Goal: Navigation & Orientation: Find specific page/section

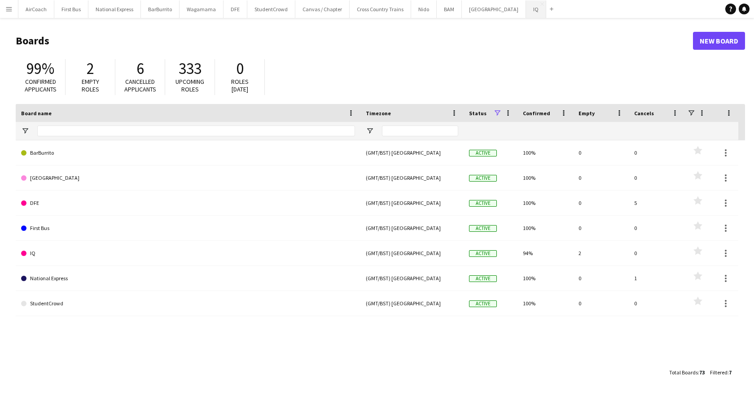
click at [526, 13] on button "IQ Close" at bounding box center [536, 8] width 20 height 17
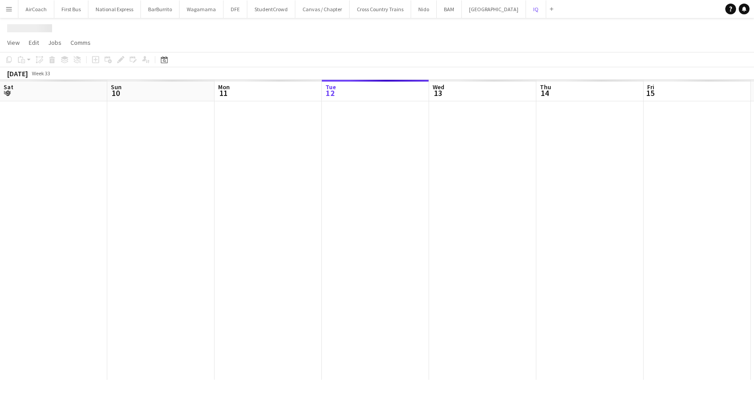
scroll to position [0, 214]
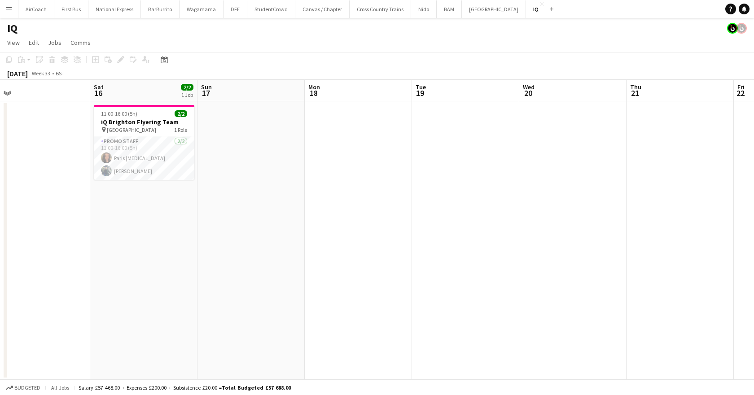
drag, startPoint x: 466, startPoint y: 86, endPoint x: 55, endPoint y: 100, distance: 410.7
click at [13, 109] on app-calendar-viewport "Tue 12 Wed 13 Thu 14 Fri 15 Sat 16 2/2 1 Job Sun 17 Mon 18 Tue 19 Wed 20 Thu 21…" at bounding box center [377, 230] width 754 height 300
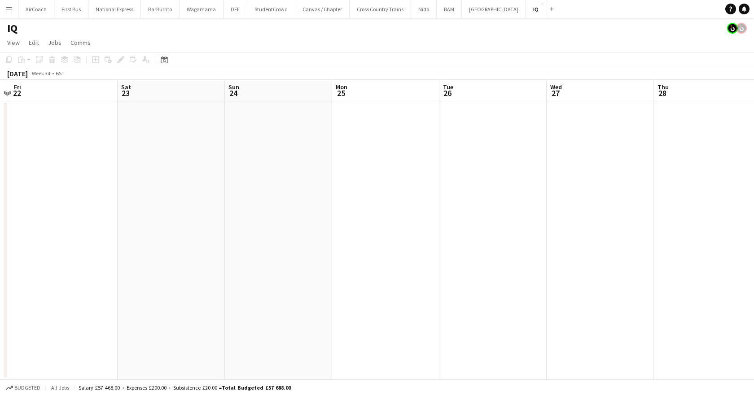
drag, startPoint x: 719, startPoint y: 92, endPoint x: 51, endPoint y: 114, distance: 668.7
click at [0, 118] on app-calendar-viewport "Tue 19 Wed 20 Thu 21 Fri 22 Sat 23 Sun 24 Mon 25 Tue 26 Wed 27 Thu 28 Fri 29 Sa…" at bounding box center [377, 230] width 754 height 300
drag, startPoint x: 704, startPoint y: 95, endPoint x: 0, endPoint y: 141, distance: 705.3
click at [0, 141] on app-calendar-viewport "Wed 20 Thu 21 Fri 22 Sat 23 Sun 24 Mon 25 Tue 26 Wed 27 Thu 28 Fri 29 Sat 30 Su…" at bounding box center [377, 230] width 754 height 300
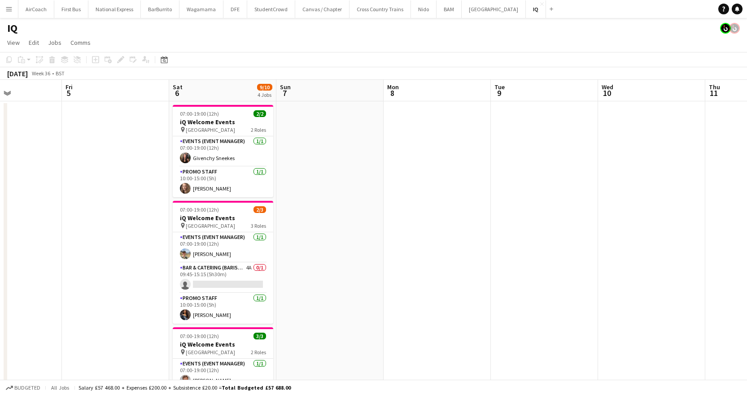
scroll to position [0, 289]
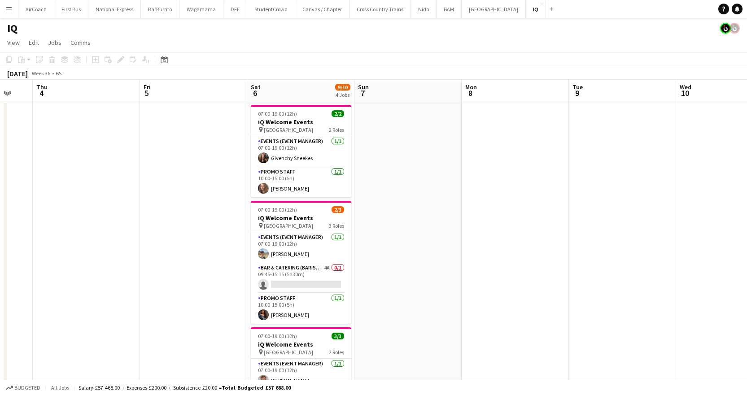
drag, startPoint x: 619, startPoint y: 101, endPoint x: 0, endPoint y: 136, distance: 620.0
click at [0, 136] on app-calendar-viewport "Mon 1 Tue 2 Wed 3 Thu 4 Fri 5 Sat 6 9/10 4 Jobs Sun 7 Mon 8 Tue 9 Wed 10 Thu 11…" at bounding box center [373, 315] width 747 height 470
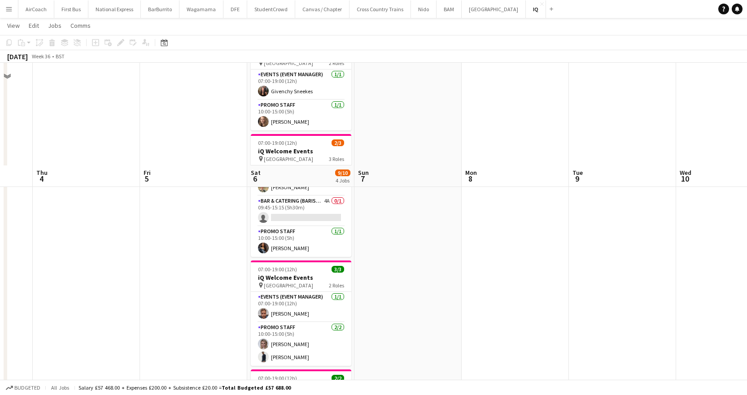
scroll to position [0, 0]
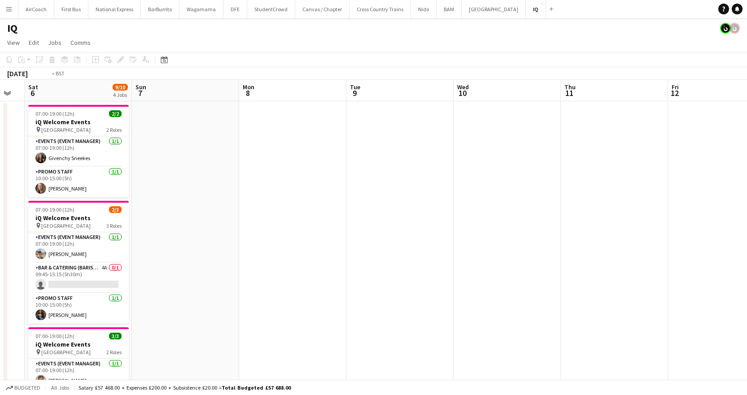
drag, startPoint x: 613, startPoint y: 92, endPoint x: 63, endPoint y: 148, distance: 552.3
click at [63, 148] on app-calendar-viewport "Wed 3 Thu 4 Fri 5 Sat 6 9/10 4 Jobs Sun 7 Mon 8 Tue 9 Wed 10 Thu 11 Fri 12 Sat …" at bounding box center [373, 356] width 747 height 553
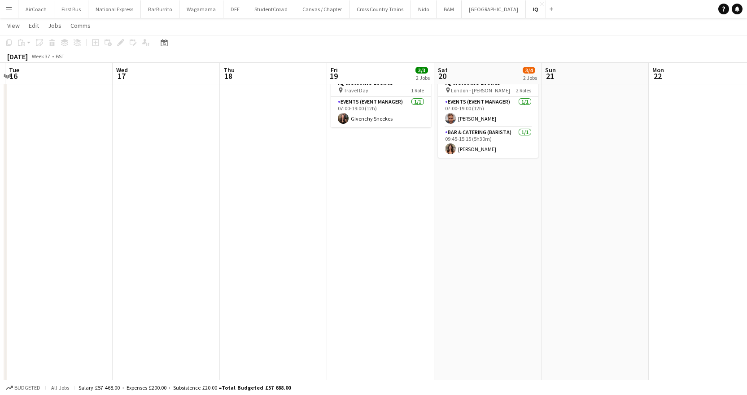
scroll to position [0, 251]
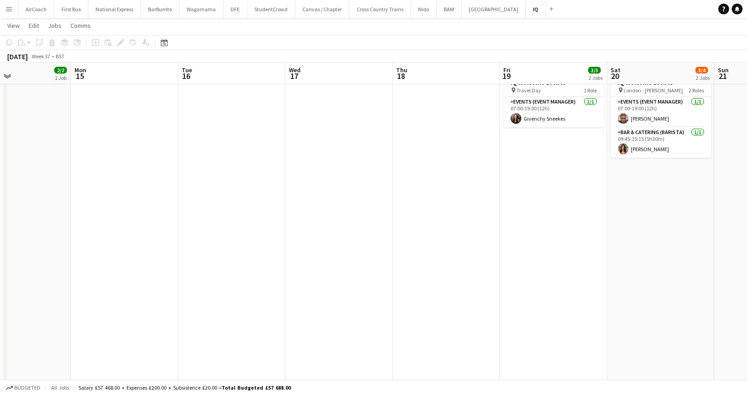
drag, startPoint x: 592, startPoint y: 69, endPoint x: 0, endPoint y: 114, distance: 593.3
click at [0, 114] on app-calendar-viewport "Fri 12 Sat 13 11/11 5 Jobs Sun 14 2/2 1 Job Mon 15 Tue 16 Wed 17 Thu 18 Fri 19 …" at bounding box center [373, 198] width 747 height 597
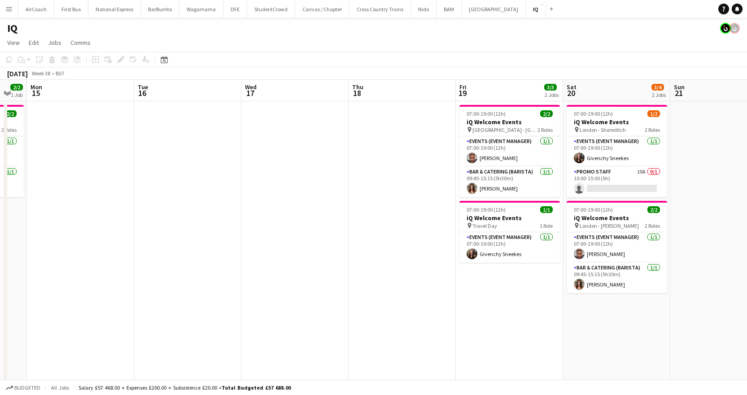
scroll to position [0, 327]
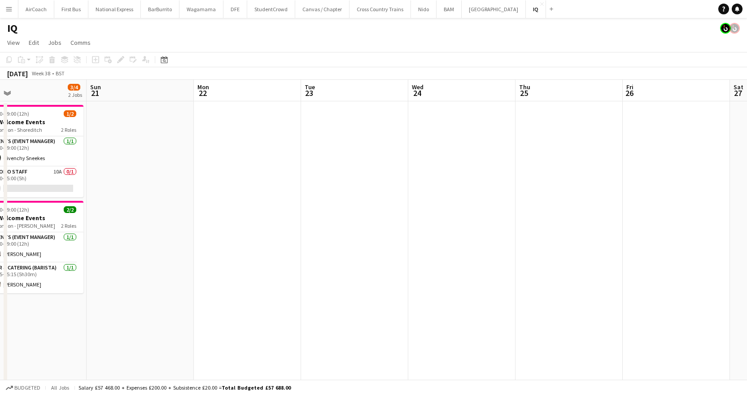
drag, startPoint x: 627, startPoint y: 91, endPoint x: 0, endPoint y: 154, distance: 630.7
click at [0, 154] on app-calendar-viewport "Wed 17 Thu 18 Fri 19 3/3 2 Jobs Sat 20 3/4 2 Jobs Sun 21 Mon 22 Tue 23 Wed 24 T…" at bounding box center [373, 356] width 747 height 553
drag, startPoint x: 680, startPoint y: 96, endPoint x: 401, endPoint y: 184, distance: 292.6
click at [747, 93] on html "Menu Boards Boards Boards All jobs Status Workforce Workforce My Workforce Recr…" at bounding box center [373, 324] width 747 height 649
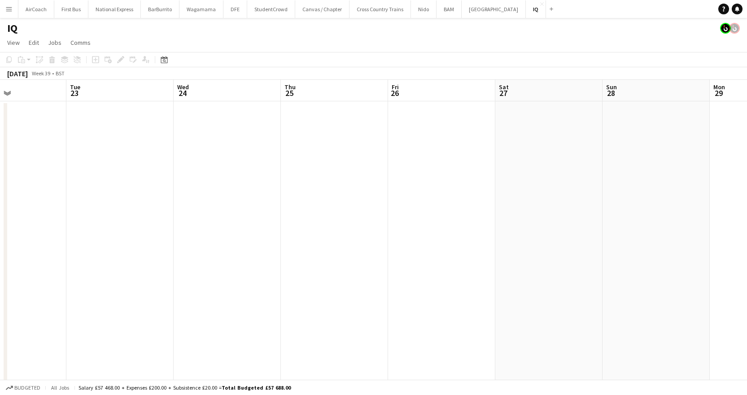
scroll to position [0, 315]
drag, startPoint x: 379, startPoint y: 186, endPoint x: 93, endPoint y: 191, distance: 286.6
click at [84, 192] on app-calendar-viewport "Sat 20 3/4 2 Jobs Sun 21 Mon 22 Tue 23 Wed 24 Thu 25 Fri 26 Sat 27 Sun 28 Mon 2…" at bounding box center [373, 356] width 747 height 553
drag, startPoint x: 656, startPoint y: 154, endPoint x: 167, endPoint y: 163, distance: 489.4
click at [145, 169] on app-calendar-viewport "Thu 25 Fri 26 Sat 27 Sun 28 Mon 29 Tue 30 Wed 1 Thu 2 Fri 3 Sat 4 Sun 5 Mon 6" at bounding box center [373, 356] width 747 height 553
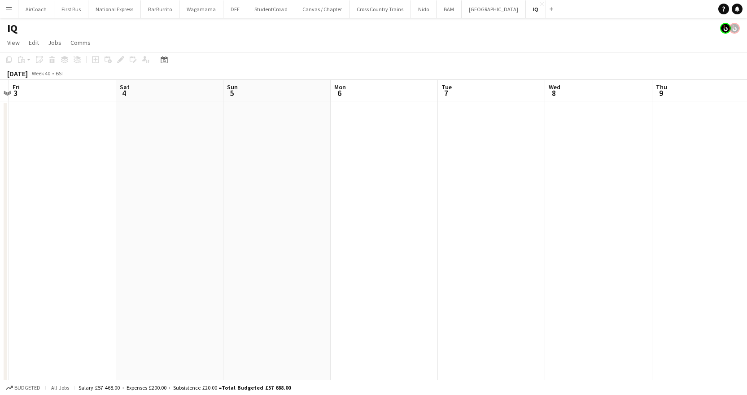
scroll to position [0, 309]
drag, startPoint x: 555, startPoint y: 149, endPoint x: 0, endPoint y: 194, distance: 556.6
click at [0, 194] on app-calendar-viewport "Tue 30 Wed 1 Thu 2 Fri 3 Sat 4 Sun 5 Mon 6 Tue 7 Wed 8 Thu 9 Fri 10 Sat 11" at bounding box center [373, 356] width 747 height 553
drag, startPoint x: 216, startPoint y: 97, endPoint x: 641, endPoint y: 59, distance: 426.9
click at [747, 61] on html "Menu Boards Boards Boards All jobs Status Workforce Workforce My Workforce Recr…" at bounding box center [373, 324] width 747 height 649
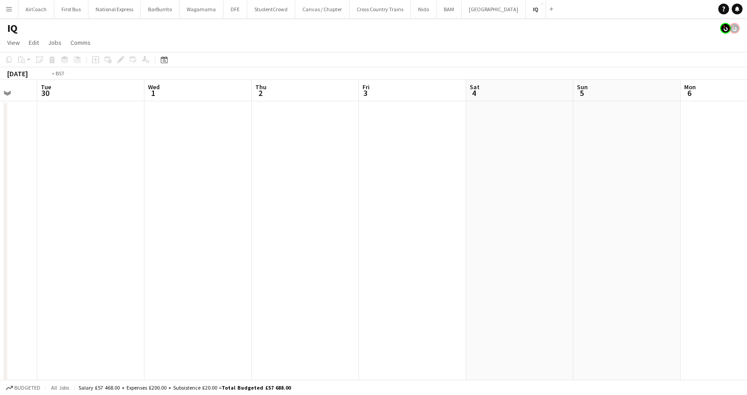
scroll to position [0, 261]
drag, startPoint x: 300, startPoint y: 98, endPoint x: 493, endPoint y: 65, distance: 196.2
click at [562, 65] on app-calendar "Copy Paste Paste Ctrl+V Paste with crew Ctrl+Shift+V Paste linked Job [GEOGRAPH…" at bounding box center [373, 342] width 747 height 581
drag, startPoint x: 485, startPoint y: 86, endPoint x: 270, endPoint y: 109, distance: 216.6
click at [270, 109] on app-calendar-viewport "Fri 26 Sat 27 Sun 28 Mon 29 Tue 30 Wed 1 Thu 2 Fri 3 Sat 4 Sun 5 Mon 6 Tue 7" at bounding box center [373, 356] width 747 height 553
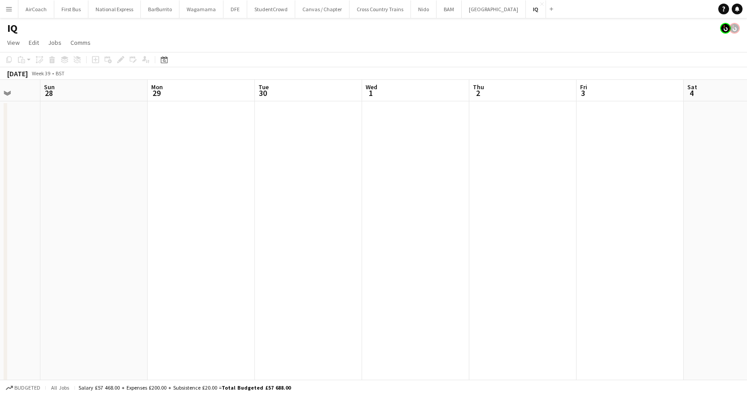
drag, startPoint x: 329, startPoint y: 96, endPoint x: 474, endPoint y: 99, distance: 144.9
click at [640, 95] on app-calendar-viewport "Thu 25 Fri 26 Sat 27 Sun 28 Mon 29 Tue 30 Wed 1 Thu 2 Fri 3 Sat 4 Sun 5 Mon 6" at bounding box center [373, 356] width 747 height 553
drag, startPoint x: 343, startPoint y: 97, endPoint x: 732, endPoint y: 98, distance: 388.9
click at [732, 98] on app-calendar-viewport "Mon 22 Tue 23 Wed 24 Thu 25 Fri 26 Sat 27 Sun 28 Mon 29 Tue 30 Wed 1 Thu 2 Fri 3" at bounding box center [373, 356] width 747 height 553
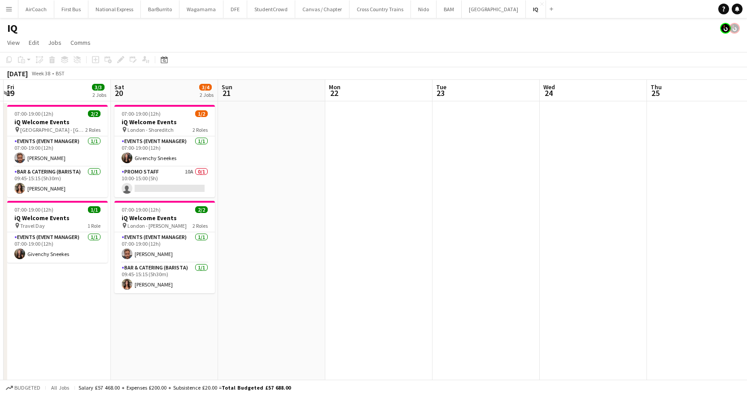
drag, startPoint x: 215, startPoint y: 104, endPoint x: 818, endPoint y: 120, distance: 603.0
click at [747, 120] on html "Menu Boards Boards Boards All jobs Status Workforce Workforce My Workforce Recr…" at bounding box center [373, 324] width 747 height 649
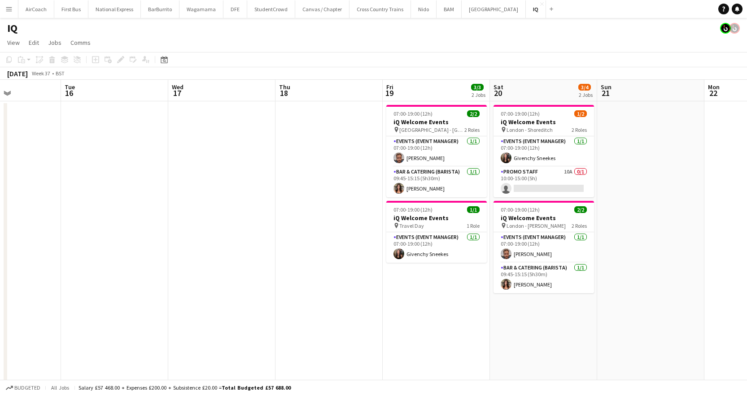
drag, startPoint x: 394, startPoint y: 166, endPoint x: 1039, endPoint y: 154, distance: 644.6
click at [747, 154] on html "Menu Boards Boards Boards All jobs Status Workforce Workforce My Workforce Recr…" at bounding box center [373, 324] width 747 height 649
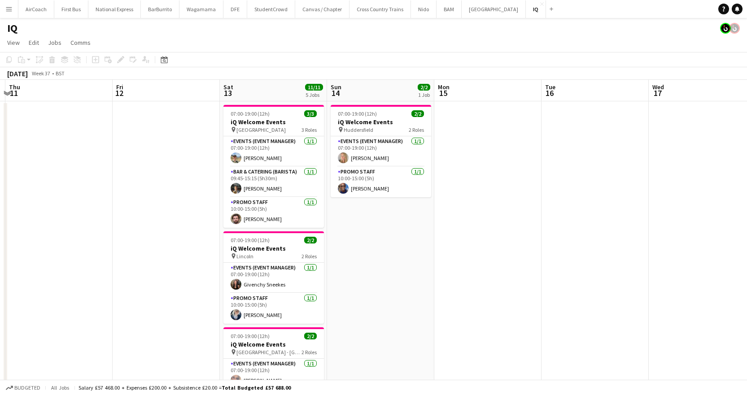
drag, startPoint x: 261, startPoint y: 144, endPoint x: 597, endPoint y: 141, distance: 335.1
click at [619, 145] on app-calendar-viewport "Tue 9 Wed 10 Thu 11 Fri 12 Sat 13 11/11 5 Jobs Sun 14 2/2 1 Job Mon 15 Tue 16 W…" at bounding box center [373, 356] width 747 height 553
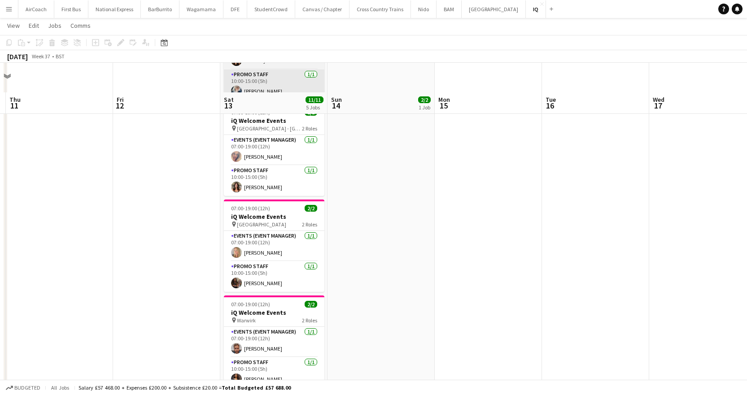
scroll to position [253, 0]
